Goal: Check status

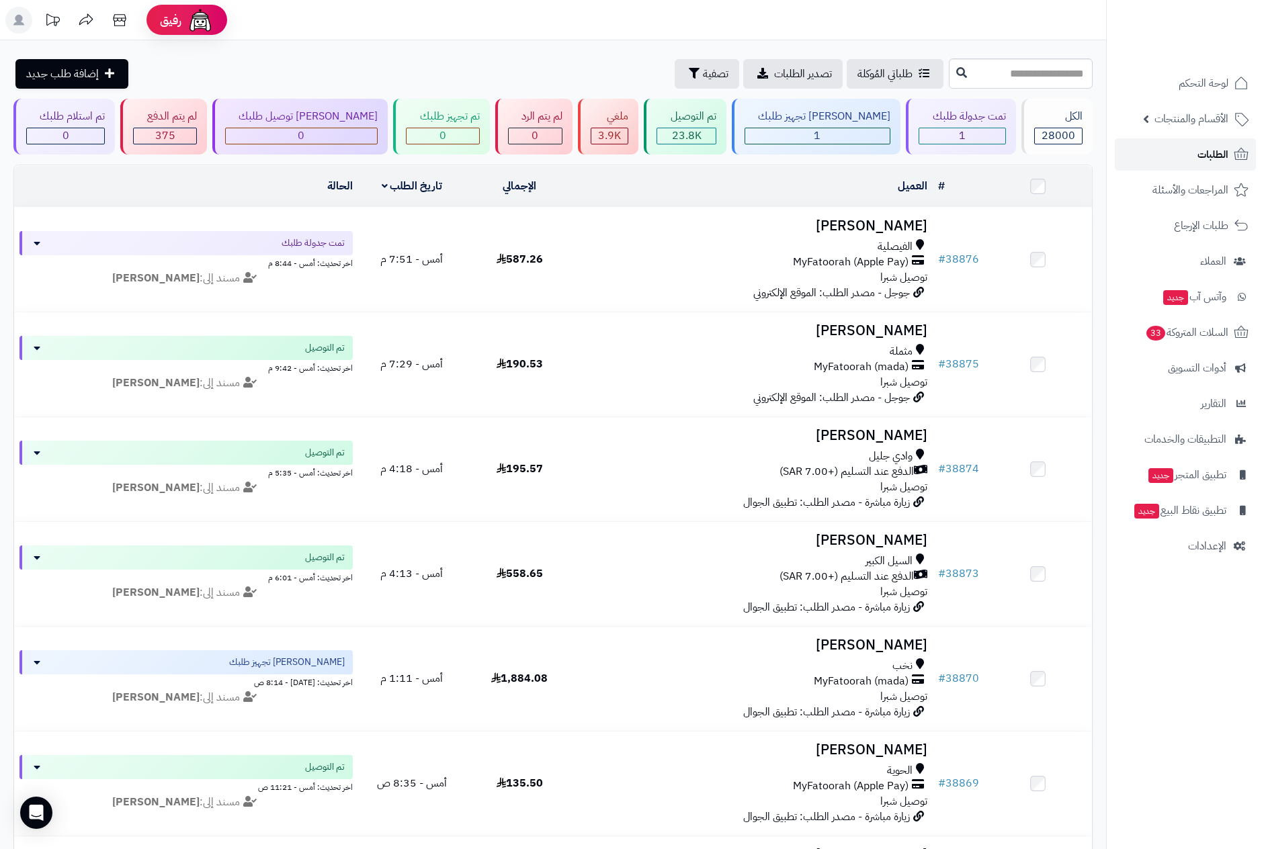
click at [1215, 143] on link "الطلبات" at bounding box center [1185, 154] width 141 height 32
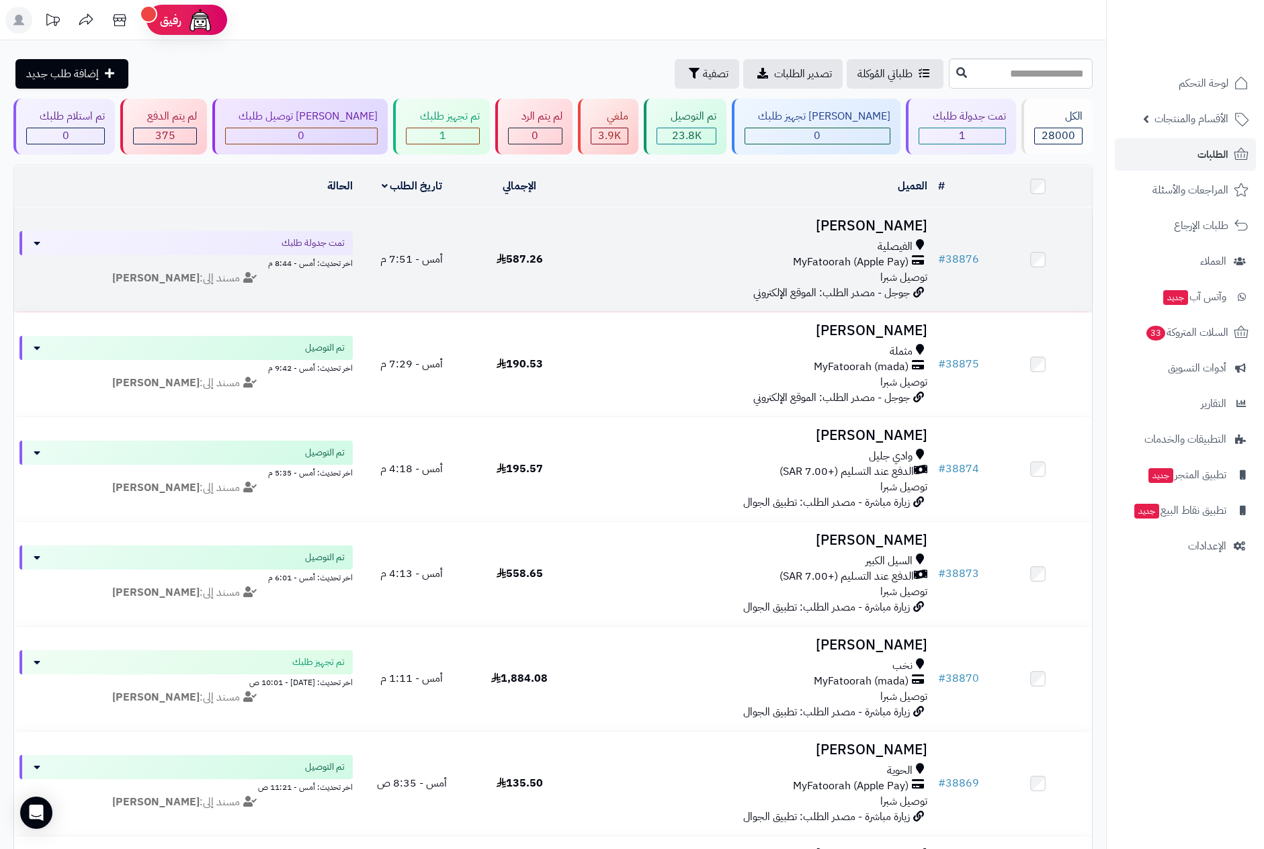
click at [853, 242] on div "الفيصلية" at bounding box center [752, 246] width 348 height 15
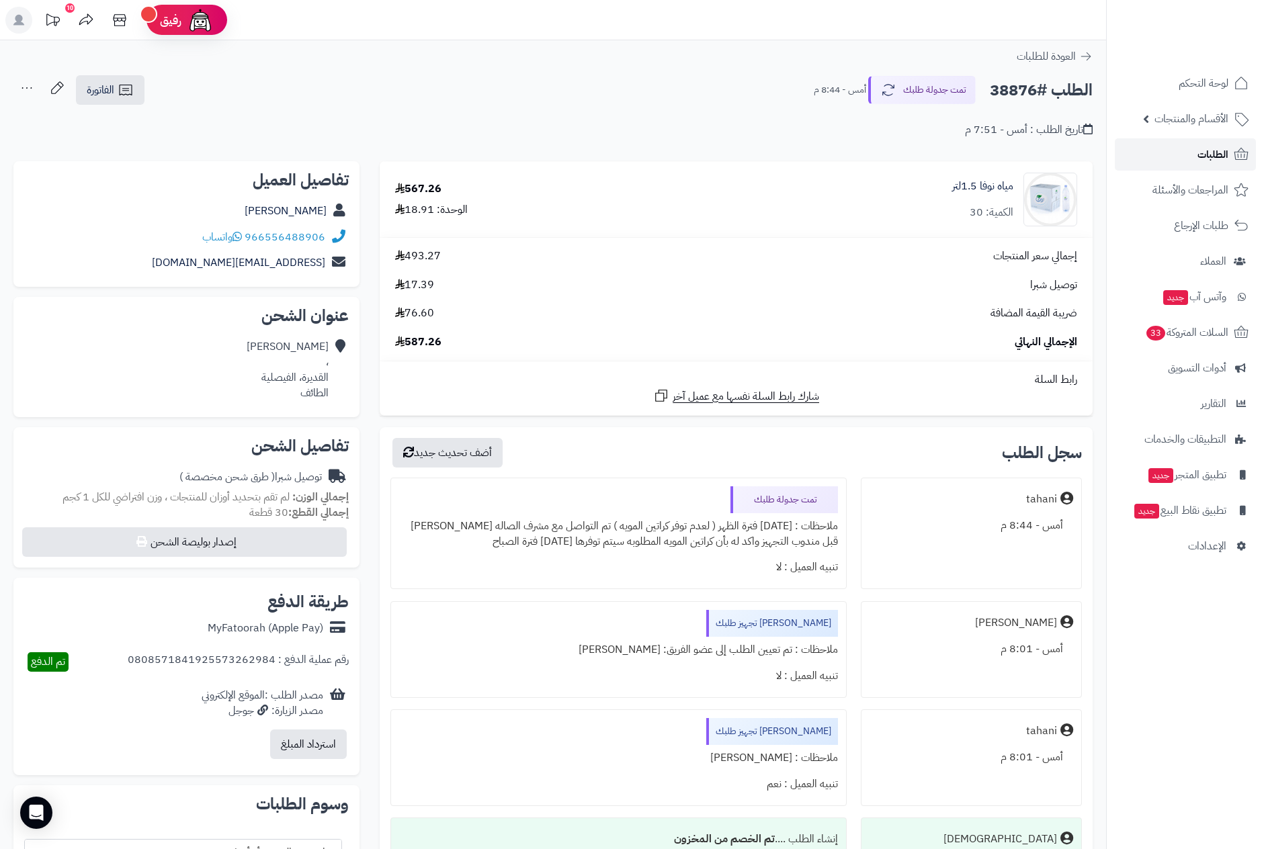
click at [1193, 149] on link "الطلبات" at bounding box center [1185, 154] width 141 height 32
